Goal: Task Accomplishment & Management: Manage account settings

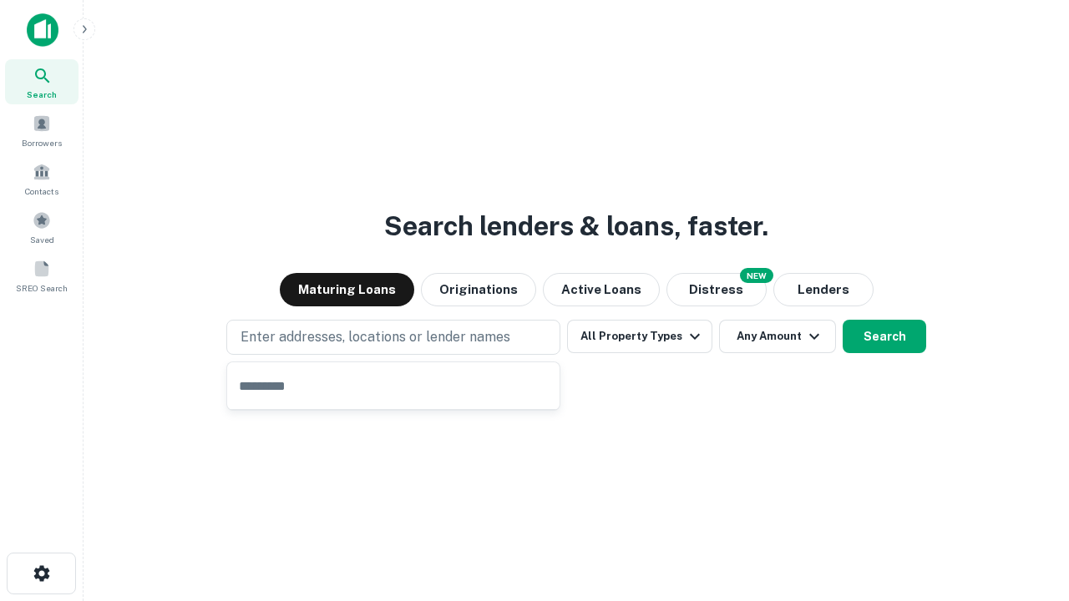
type input "**********"
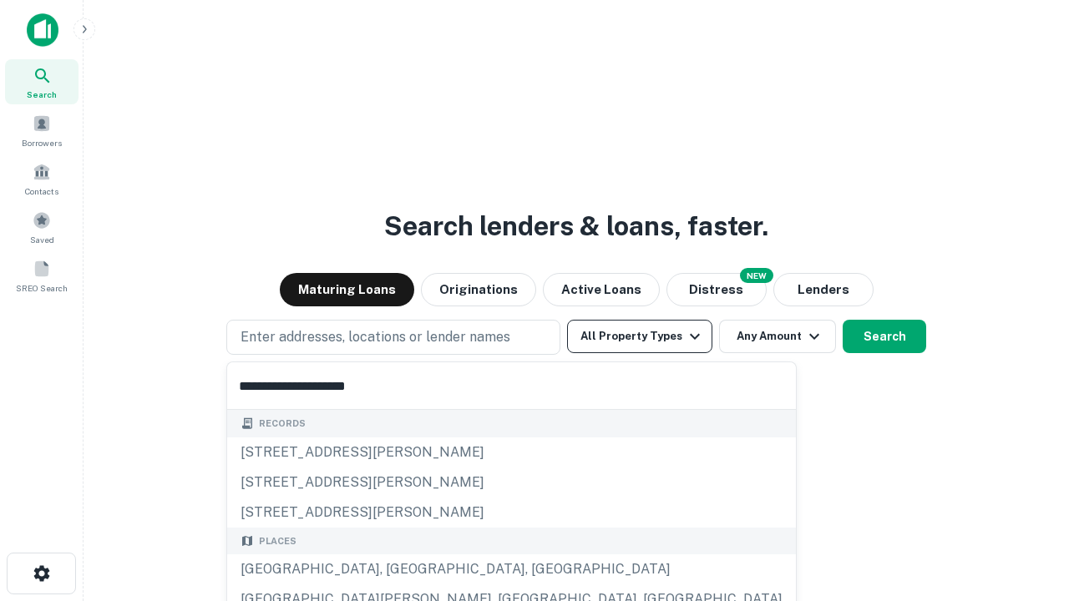
click at [639, 336] on button "All Property Types" at bounding box center [639, 336] width 145 height 33
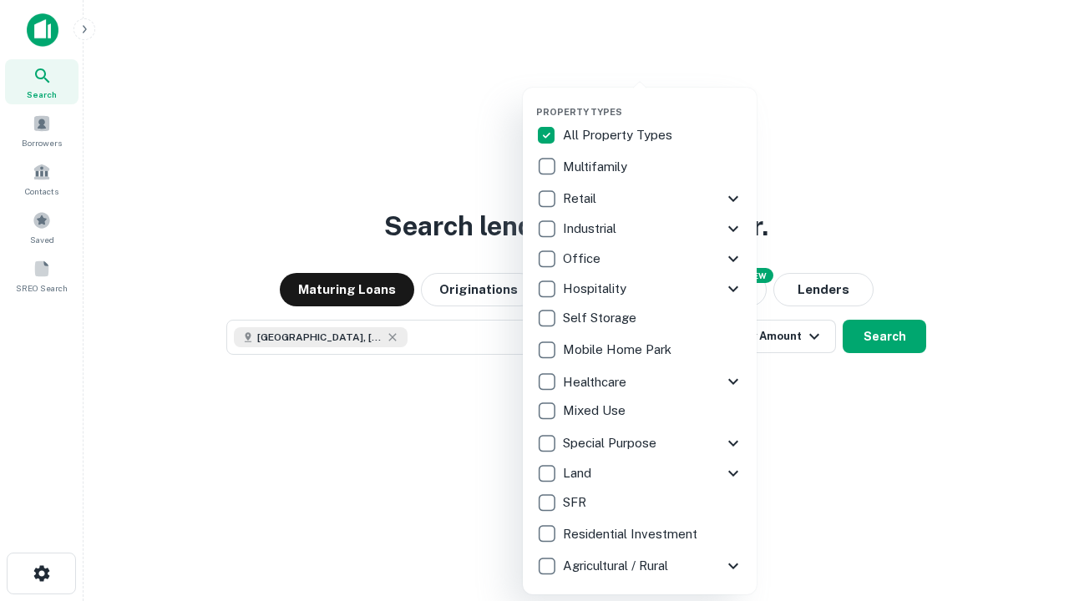
click at [653, 101] on button "button" at bounding box center [653, 101] width 234 height 1
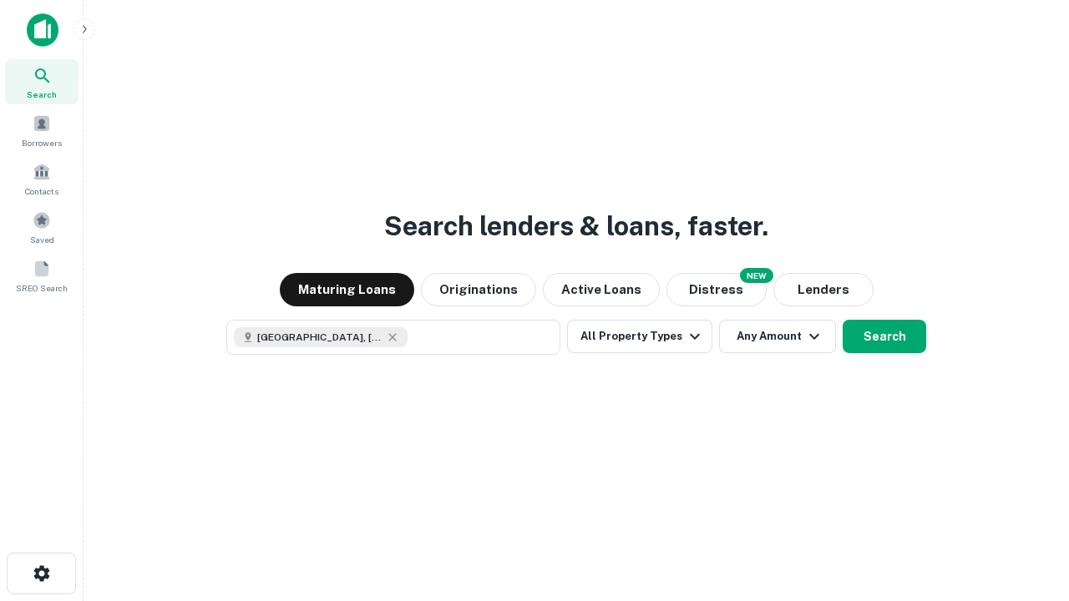
scroll to position [27, 0]
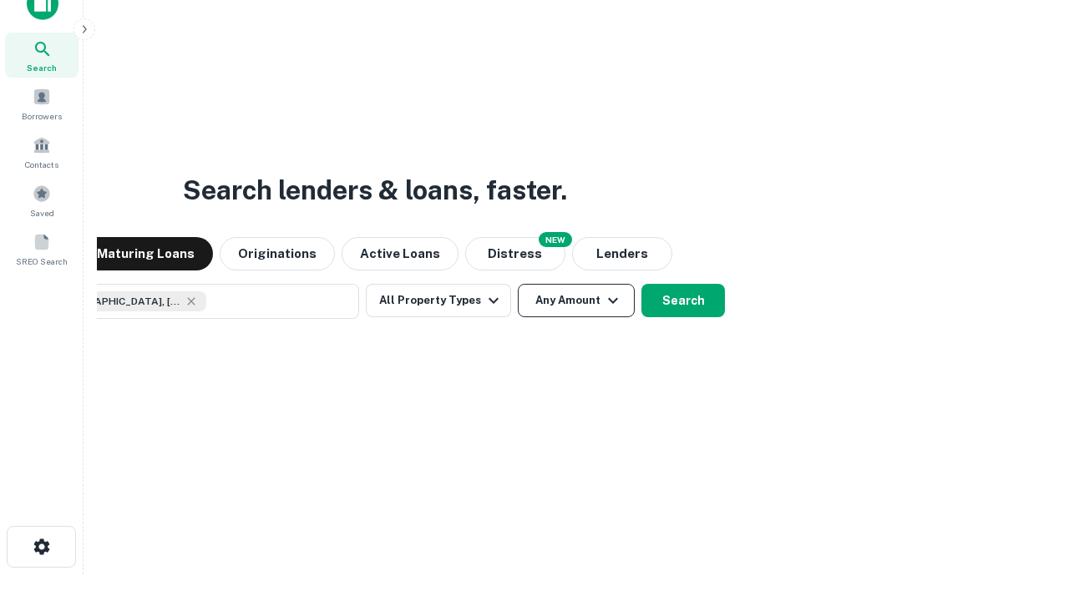
click at [518, 284] on button "Any Amount" at bounding box center [576, 300] width 117 height 33
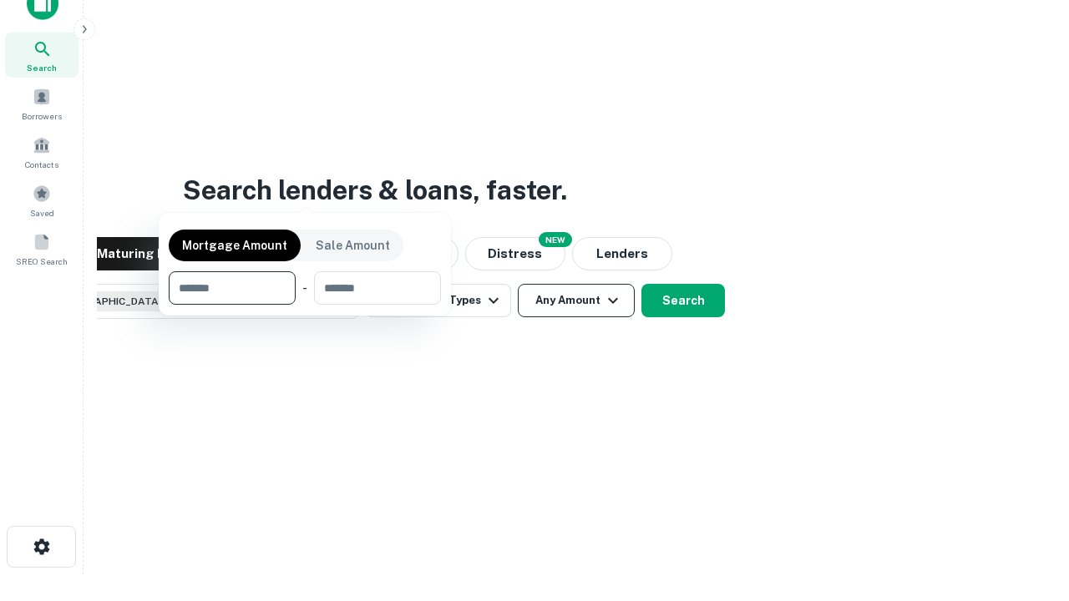
scroll to position [120, 473]
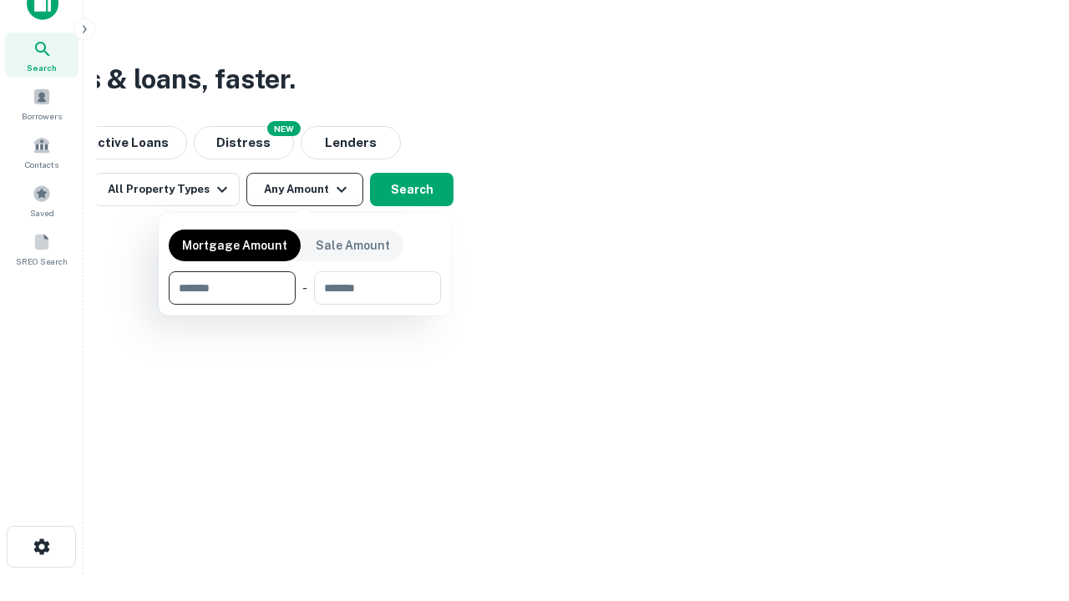
type input "*******"
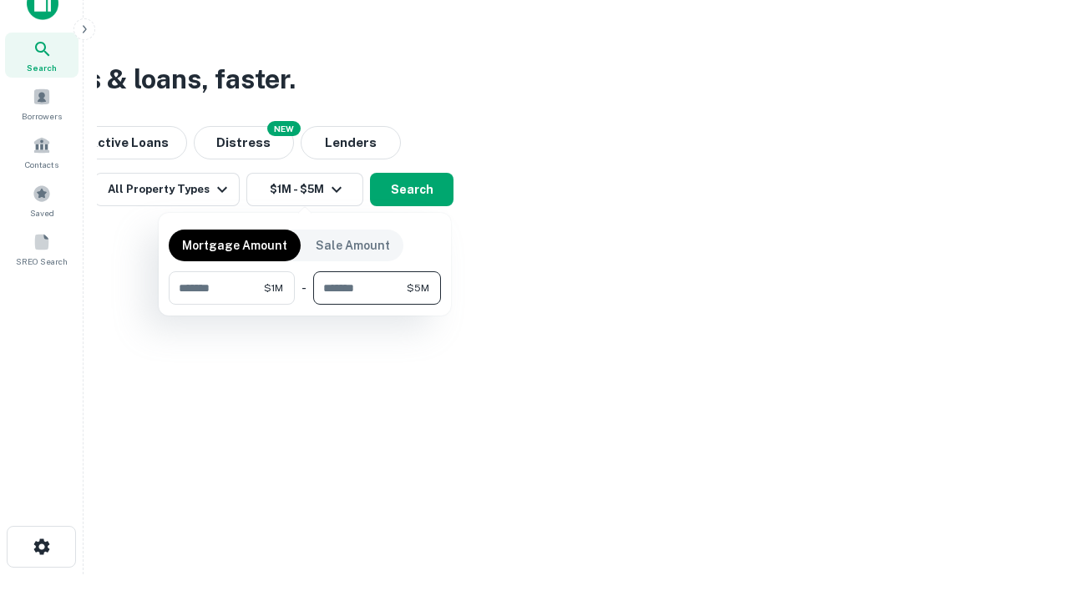
type input "*******"
click at [305, 305] on button "button" at bounding box center [305, 305] width 272 height 1
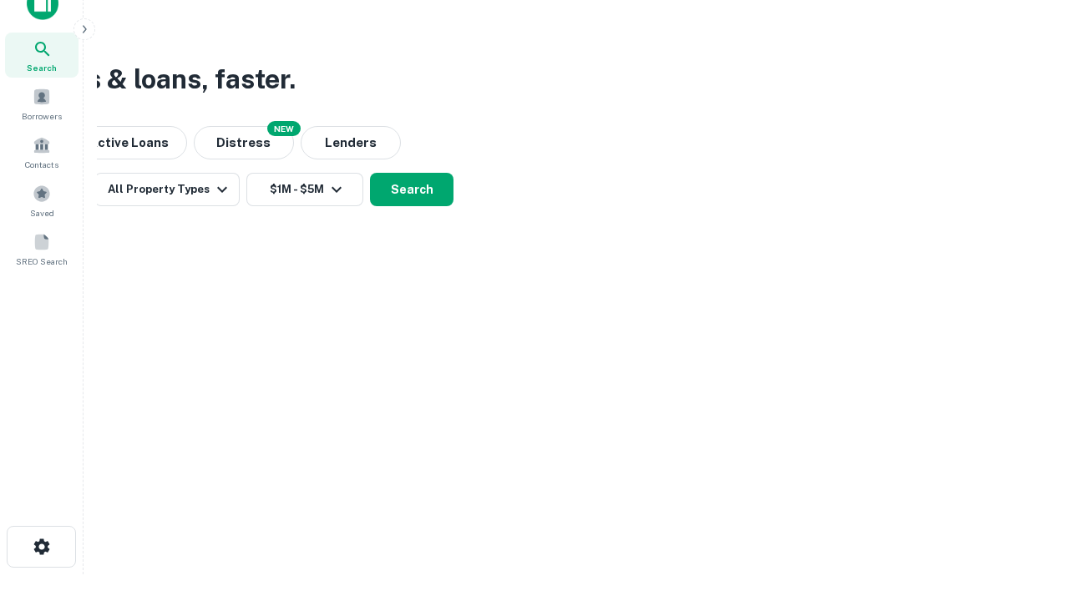
scroll to position [27, 0]
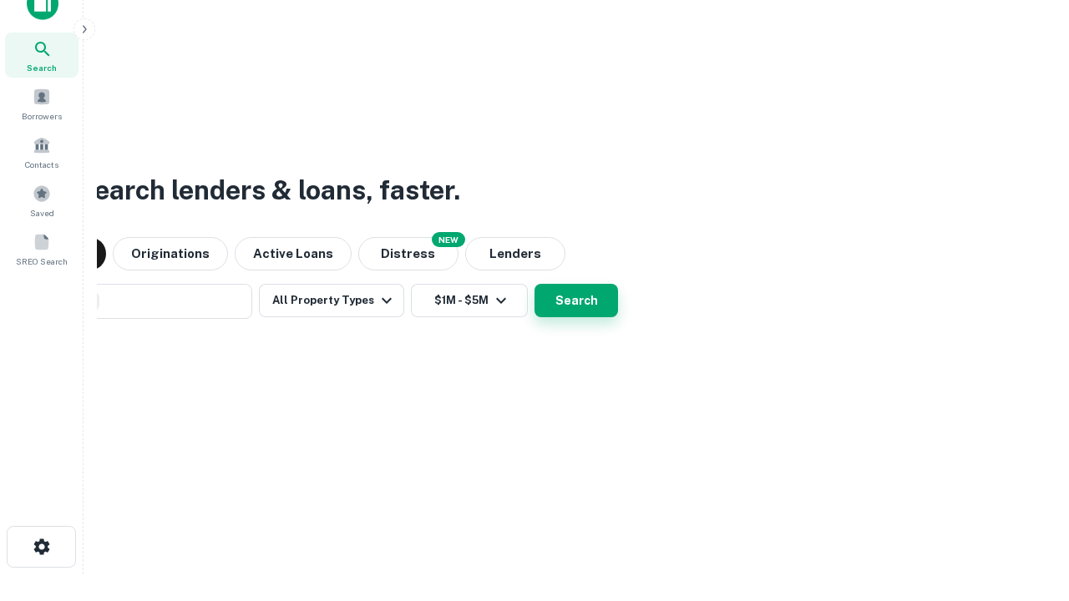
click at [534, 284] on button "Search" at bounding box center [575, 300] width 83 height 33
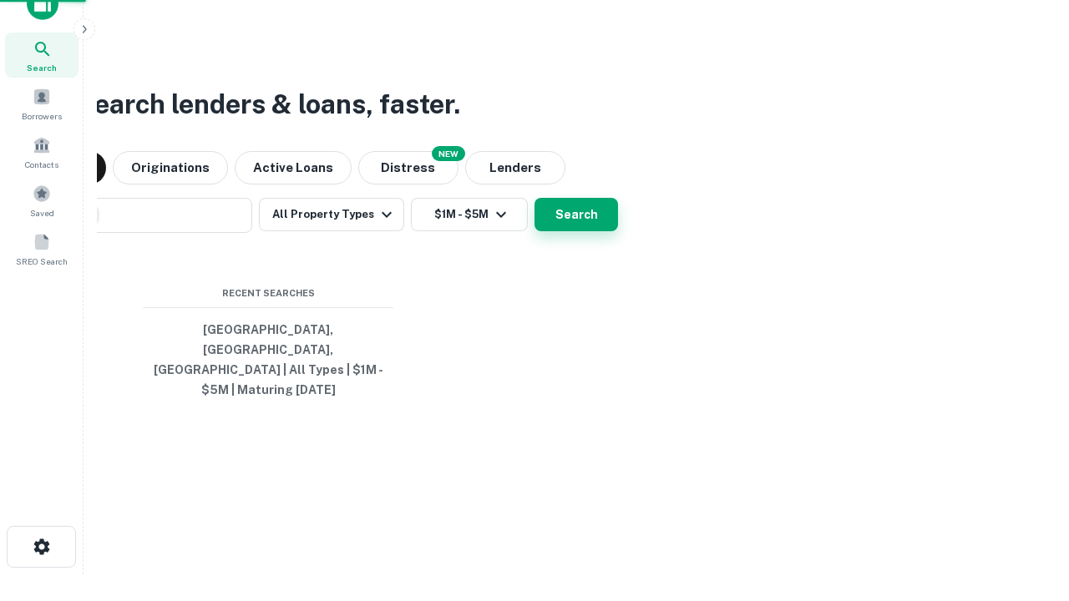
scroll to position [54, 473]
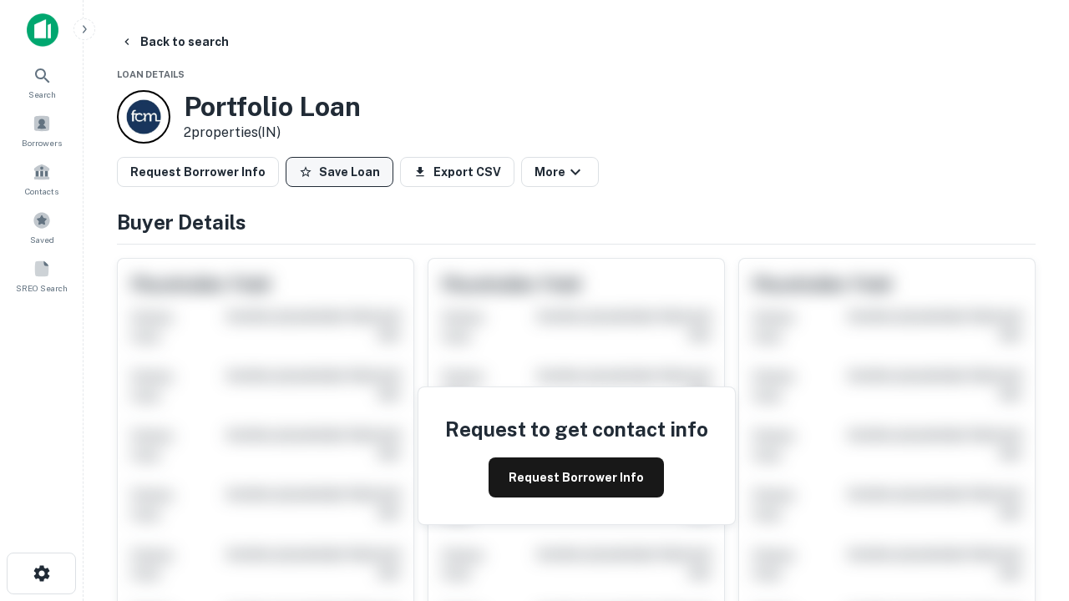
click at [339, 172] on button "Save Loan" at bounding box center [340, 172] width 108 height 30
click at [343, 172] on button "Loan Saved" at bounding box center [343, 172] width 115 height 30
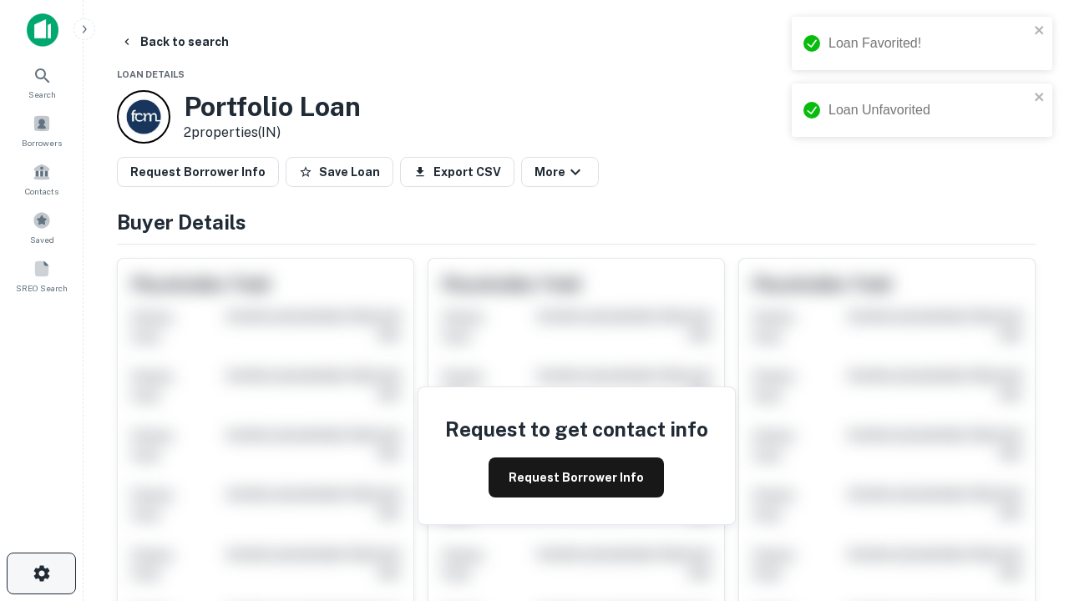
click at [41, 574] on icon "button" at bounding box center [42, 574] width 20 height 20
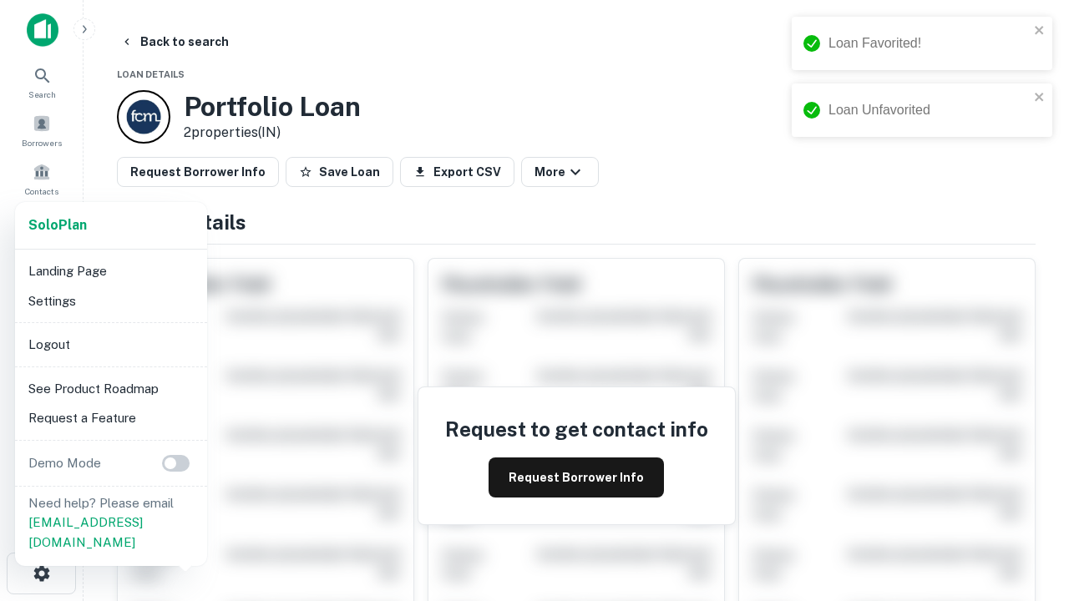
click at [110, 344] on li "Logout" at bounding box center [111, 345] width 179 height 30
